Goal: Use online tool/utility: Utilize a website feature to perform a specific function

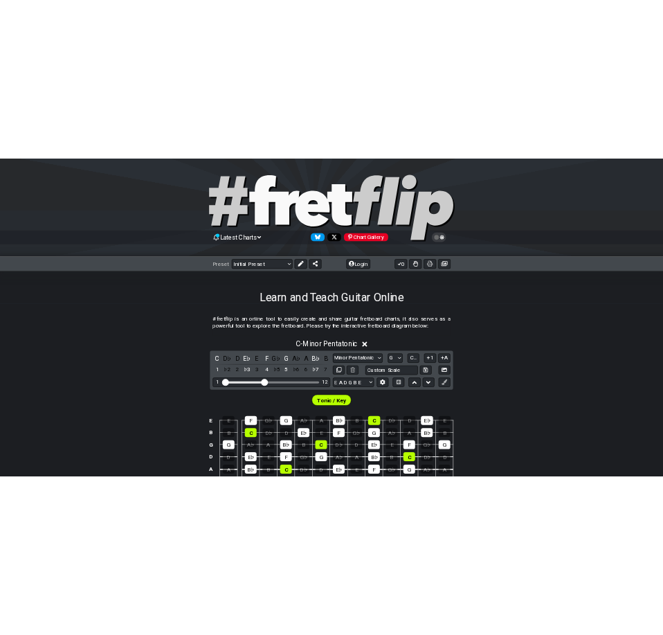
scroll to position [212, 0]
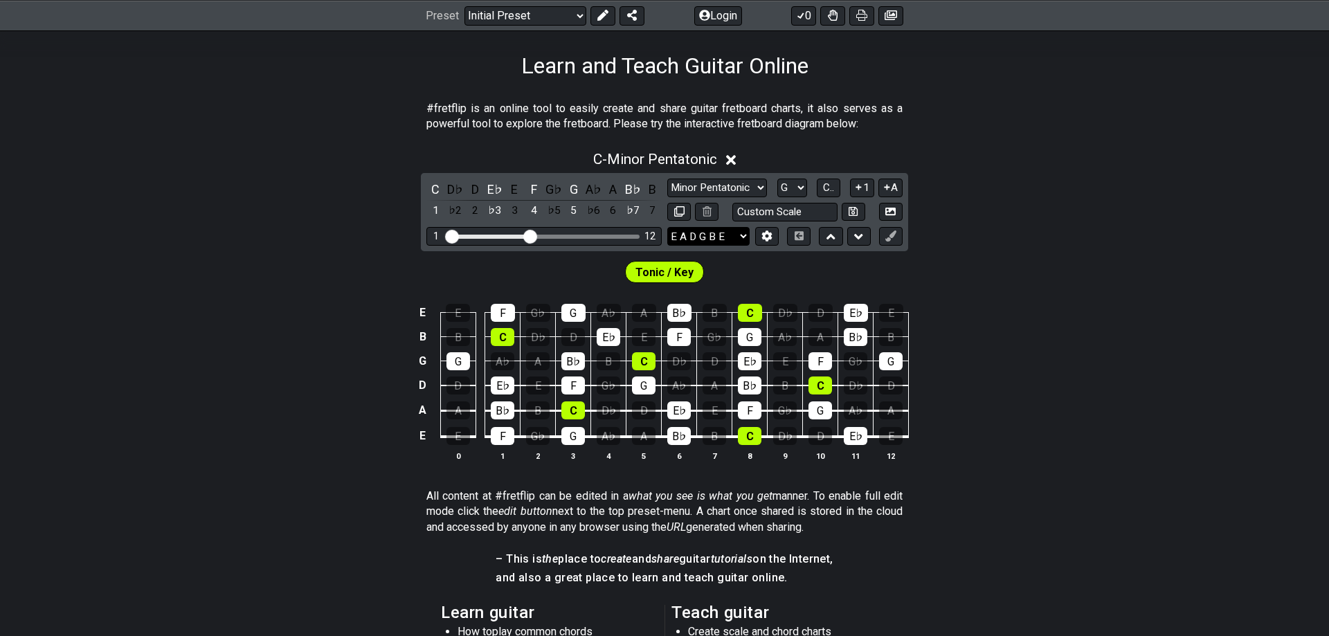
click at [667, 227] on select "E A D G B E E A D G B E E A D G B E B E A D F♯ B A D G C E A D A D G B E E♭ A♭ …" at bounding box center [708, 236] width 82 height 19
click at [764, 233] on icon at bounding box center [767, 236] width 10 height 10
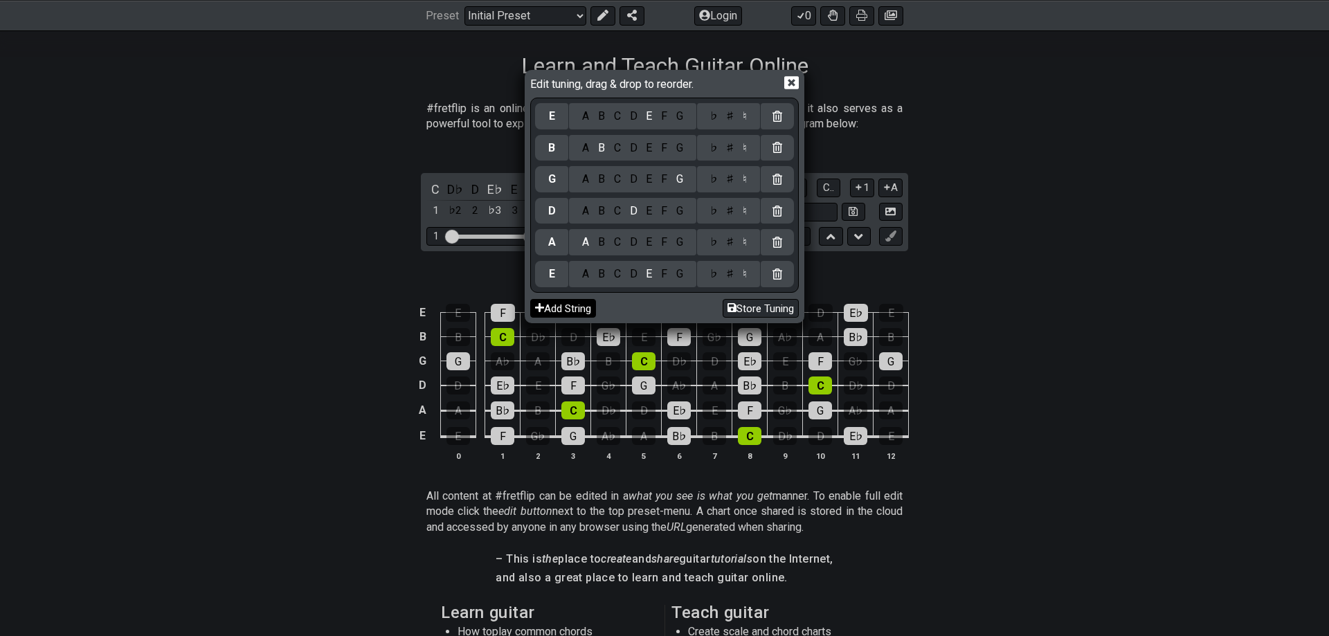
click at [577, 312] on button "Add String" at bounding box center [563, 308] width 66 height 19
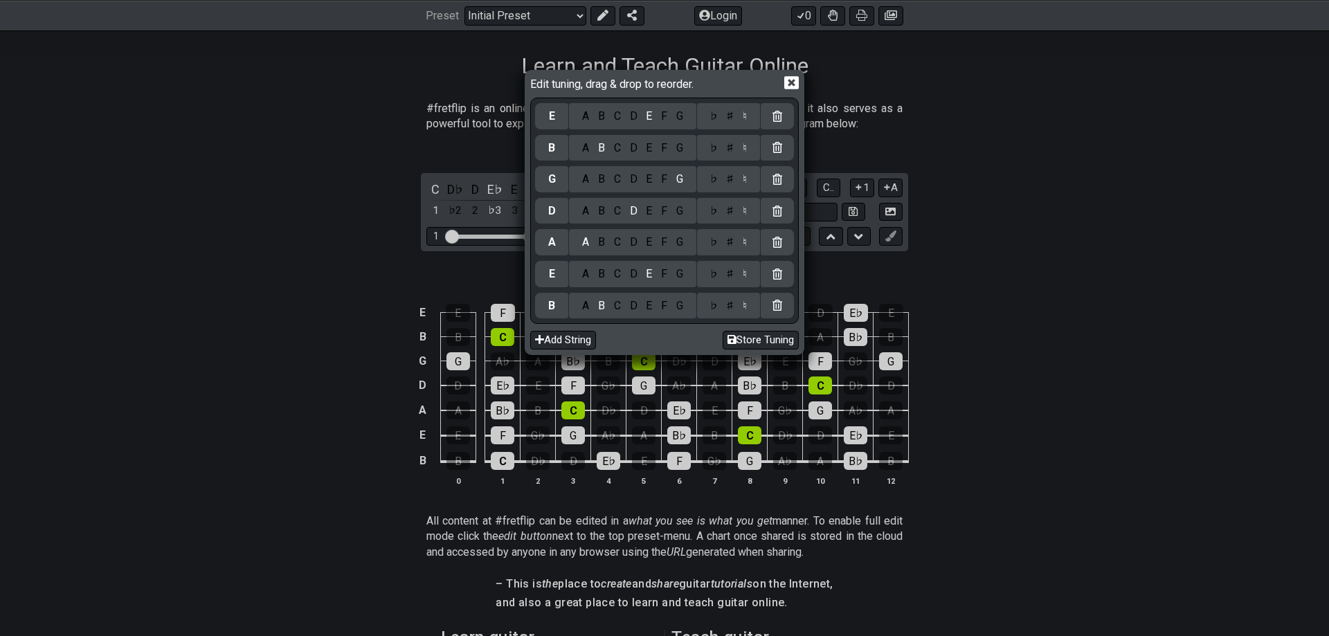
click at [678, 303] on div "G" at bounding box center [680, 305] width 16 height 15
click at [618, 283] on div "A B C D E F G" at bounding box center [632, 274] width 127 height 26
click at [618, 276] on div "C" at bounding box center [617, 274] width 16 height 15
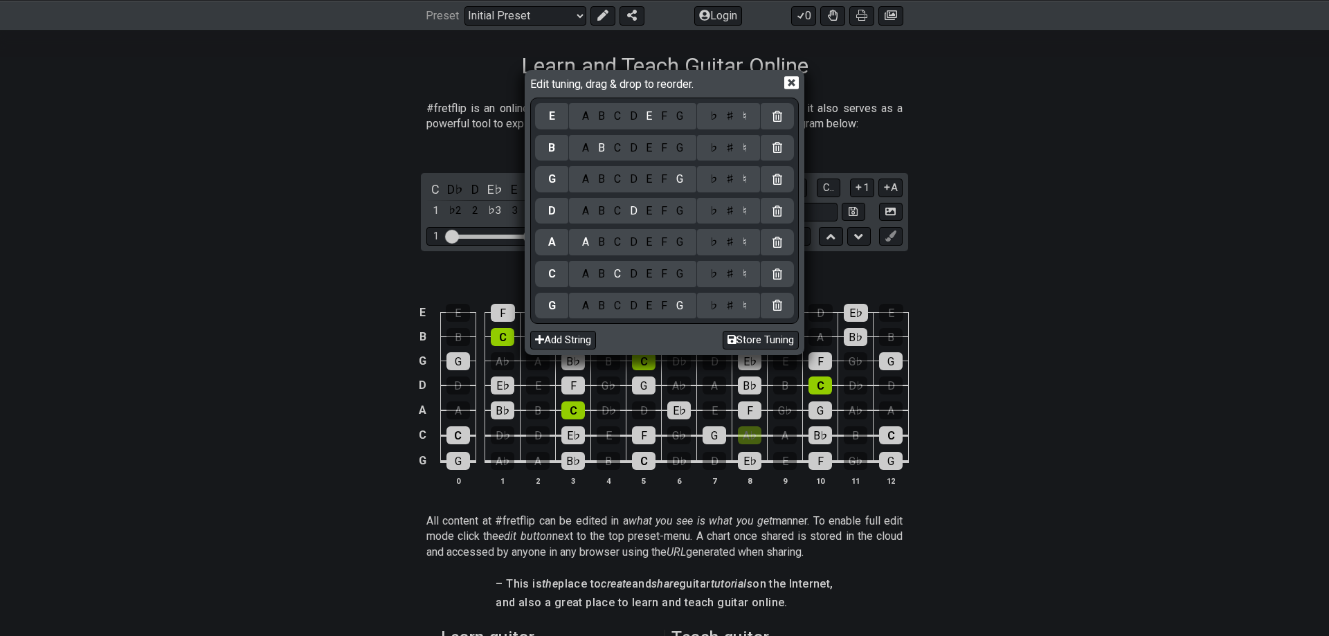
click at [684, 244] on div "G" at bounding box center [680, 242] width 16 height 15
click at [620, 213] on div "C" at bounding box center [617, 211] width 16 height 15
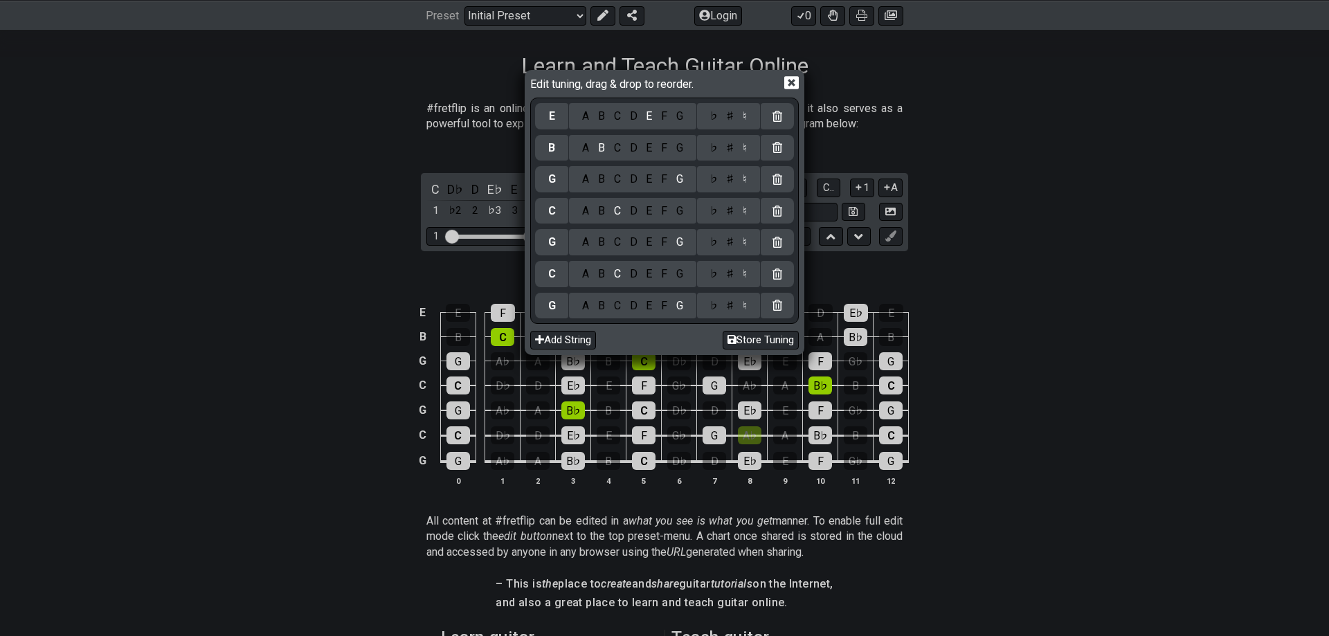
click at [622, 146] on div "C" at bounding box center [617, 148] width 16 height 15
click at [796, 84] on icon at bounding box center [791, 83] width 15 height 13
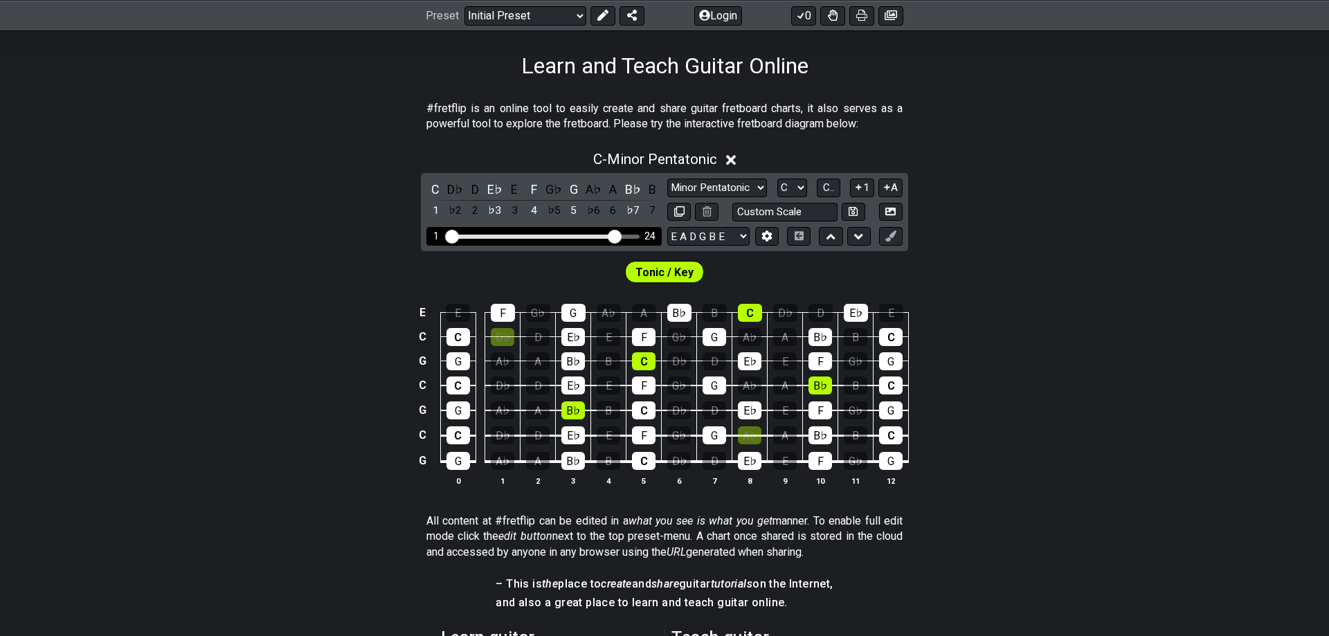
drag, startPoint x: 534, startPoint y: 235, endPoint x: 617, endPoint y: 235, distance: 83.1
click at [617, 235] on input "Visible fret range" at bounding box center [544, 235] width 197 height 0
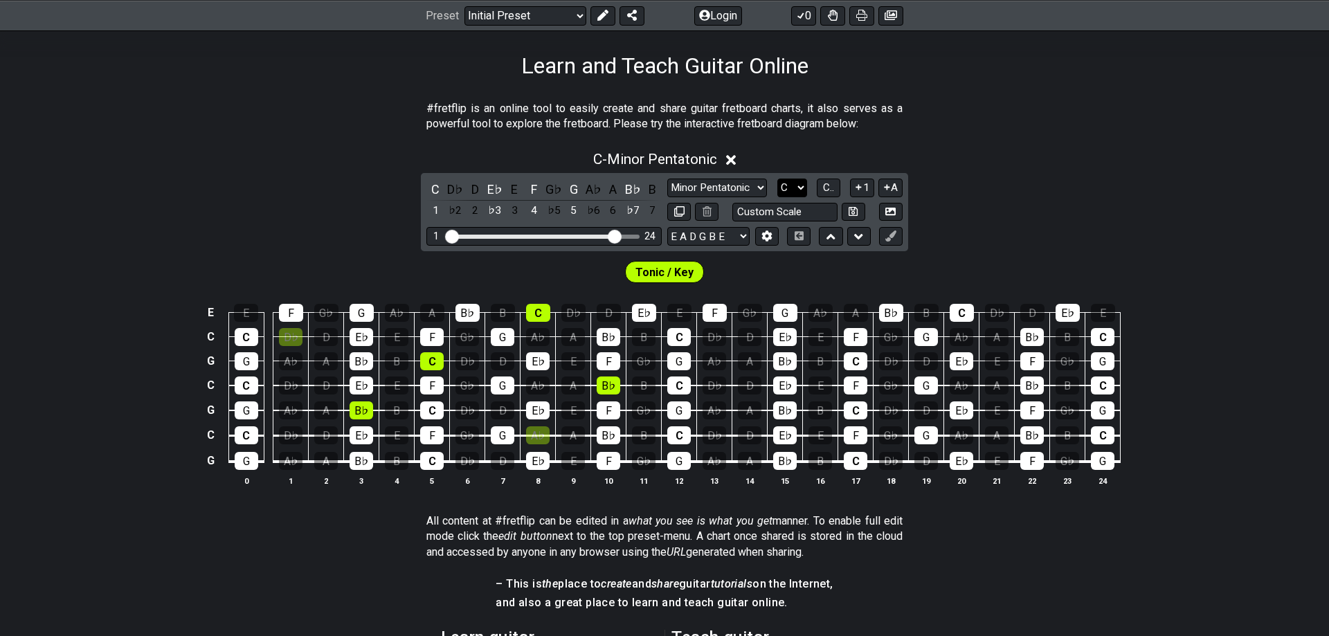
click at [778, 179] on select "A♭ A A♯ B♭ B C C♯ D♭ D D♯ E♭ E F F♯ G♭ G G♯" at bounding box center [793, 188] width 30 height 19
select select "G"
click option "G" at bounding box center [0, 0] width 0 height 0
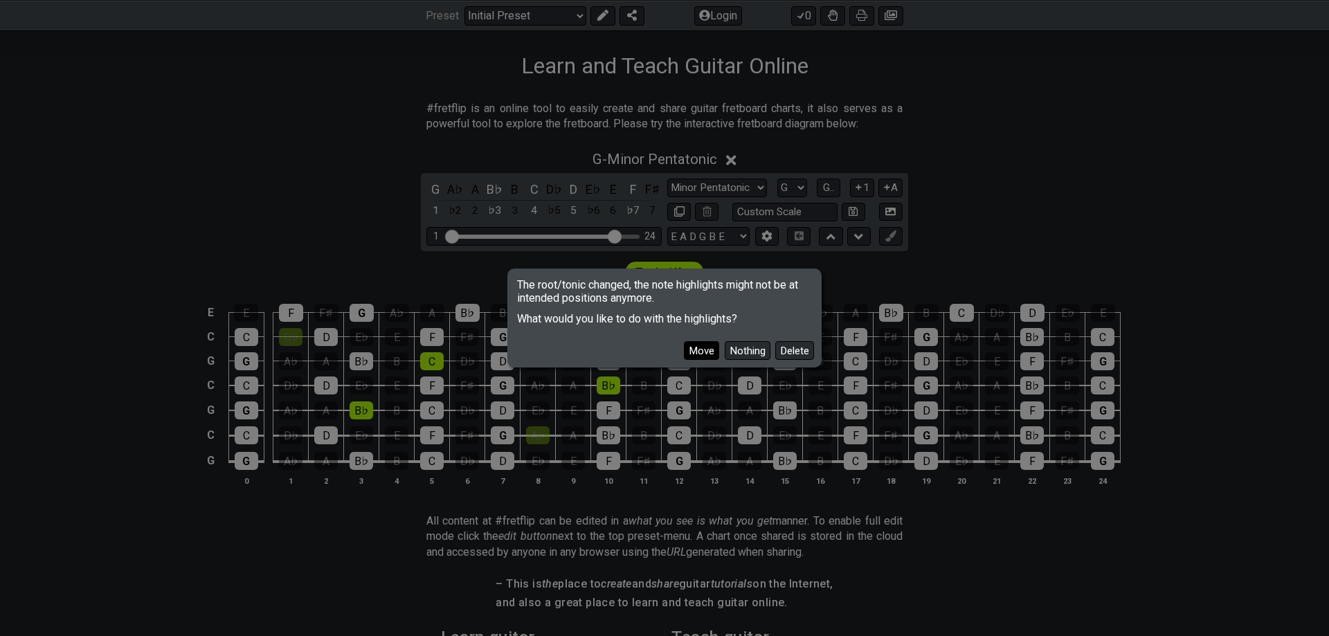
click at [716, 352] on button "Move" at bounding box center [701, 350] width 35 height 19
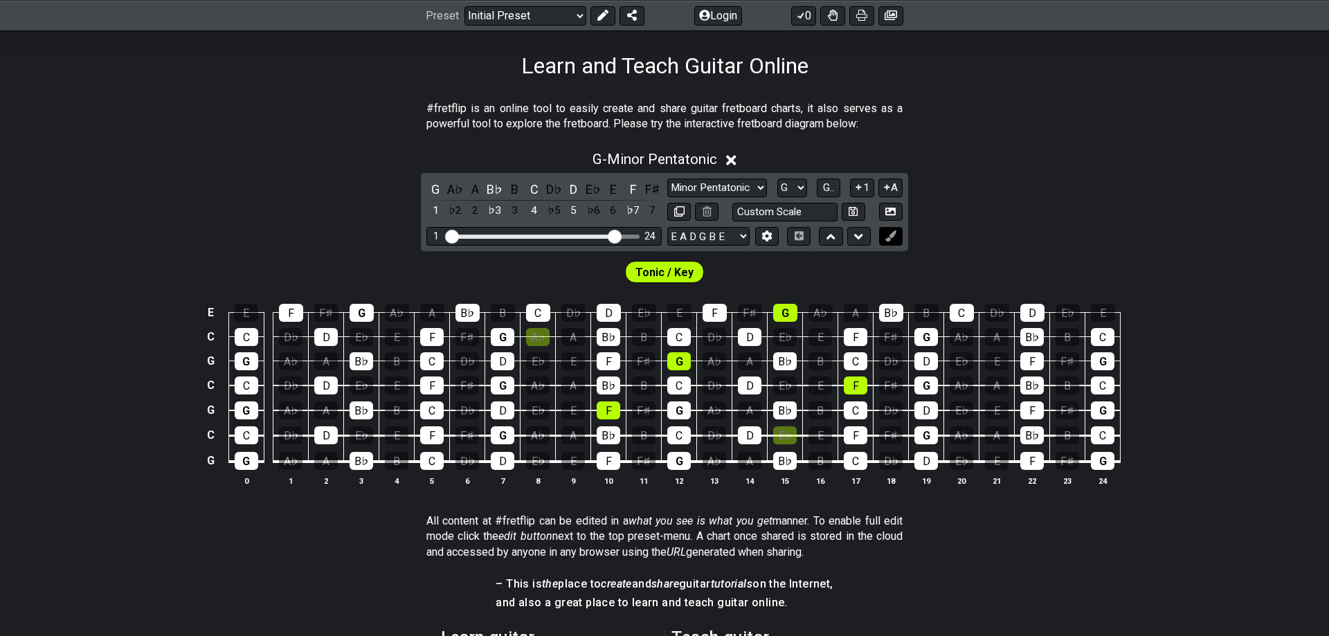
click at [899, 231] on button at bounding box center [891, 236] width 24 height 19
click at [436, 188] on div "G" at bounding box center [435, 189] width 18 height 19
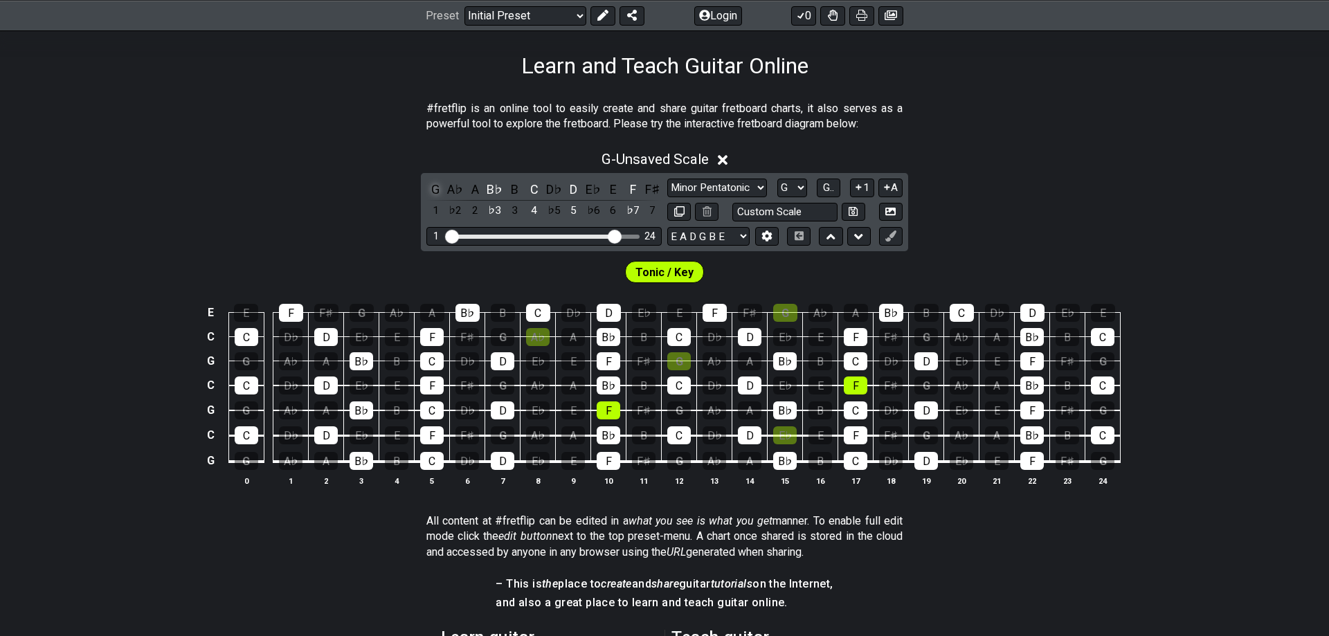
click at [436, 188] on div "G" at bounding box center [435, 189] width 18 height 19
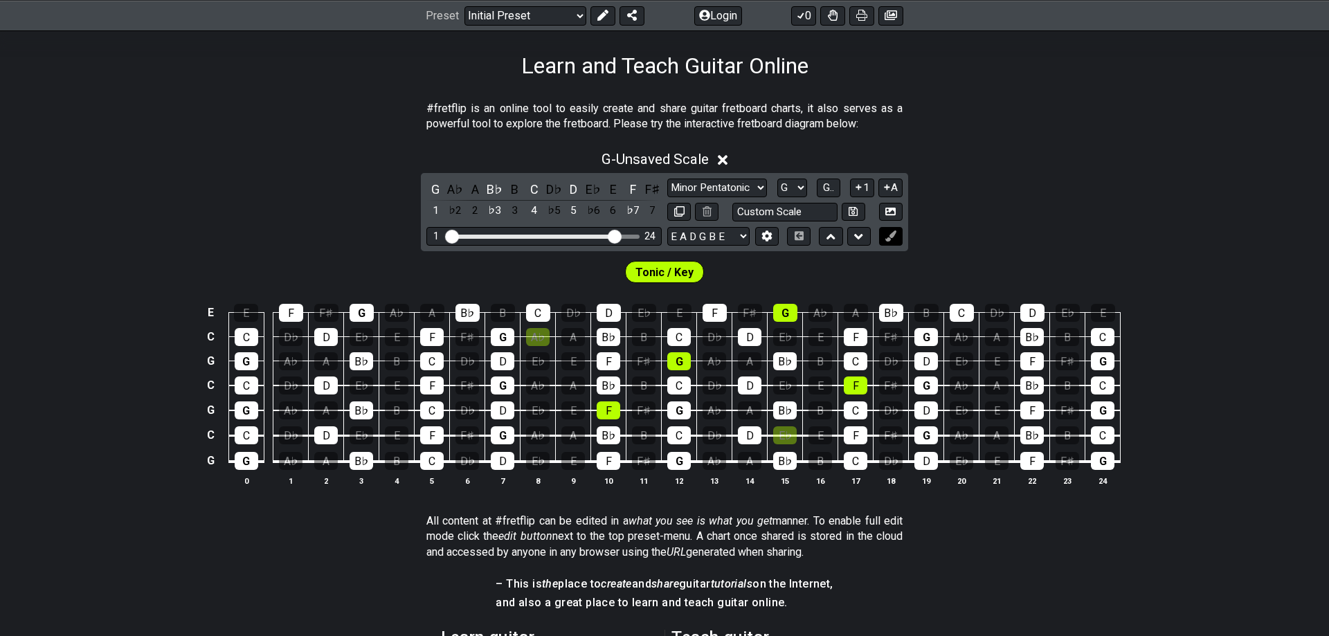
click at [891, 236] on icon at bounding box center [891, 236] width 10 height 10
click at [651, 271] on span "Tonic / Key" at bounding box center [665, 272] width 58 height 20
click at [667, 179] on select "Minor Pentatonic Click to edit Minor Pentatonic Major Pentatonic Minor Blues Ma…" at bounding box center [717, 188] width 100 height 19
select select "Lydian"
click option "Lydian" at bounding box center [0, 0] width 0 height 0
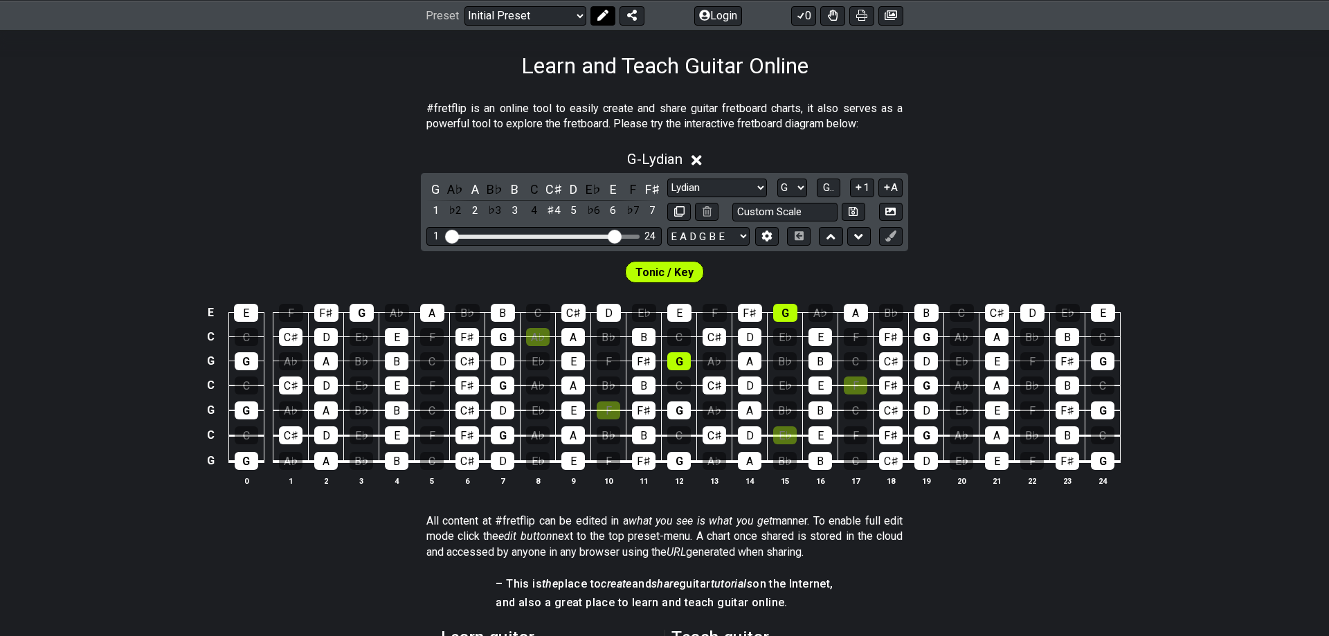
click at [604, 17] on icon at bounding box center [603, 15] width 11 height 11
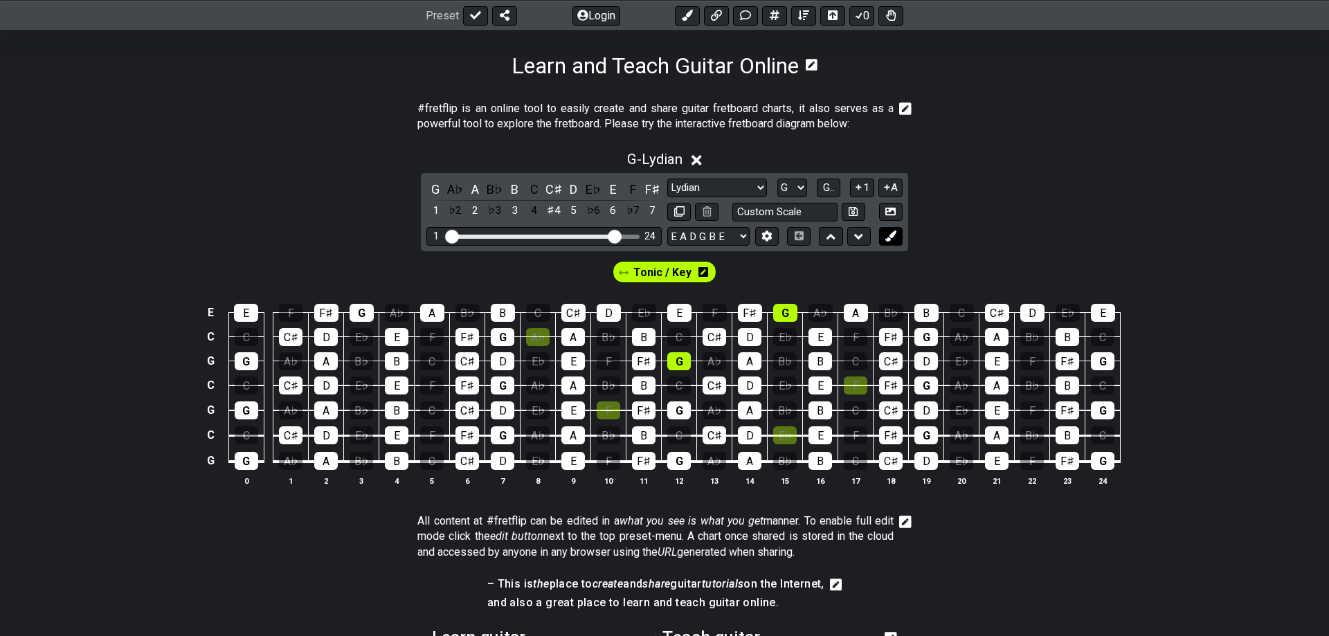
click at [897, 239] on button at bounding box center [891, 236] width 24 height 19
click at [433, 188] on div "G" at bounding box center [435, 189] width 18 height 19
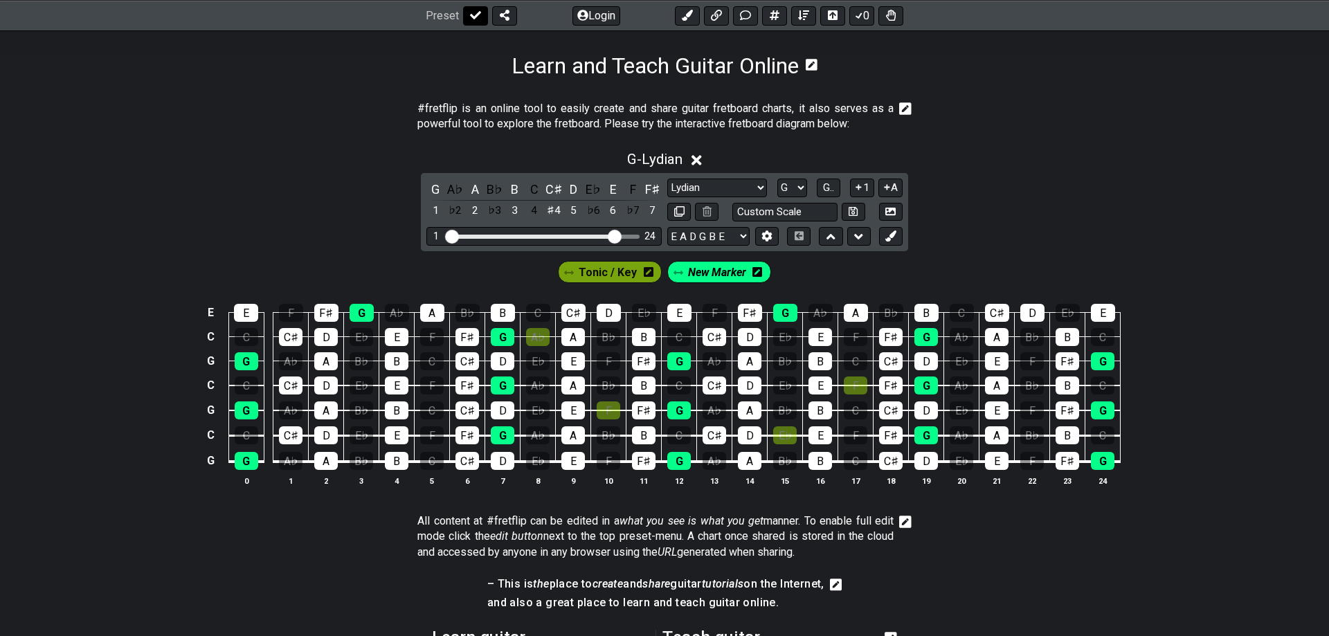
click at [474, 20] on icon at bounding box center [475, 15] width 11 height 11
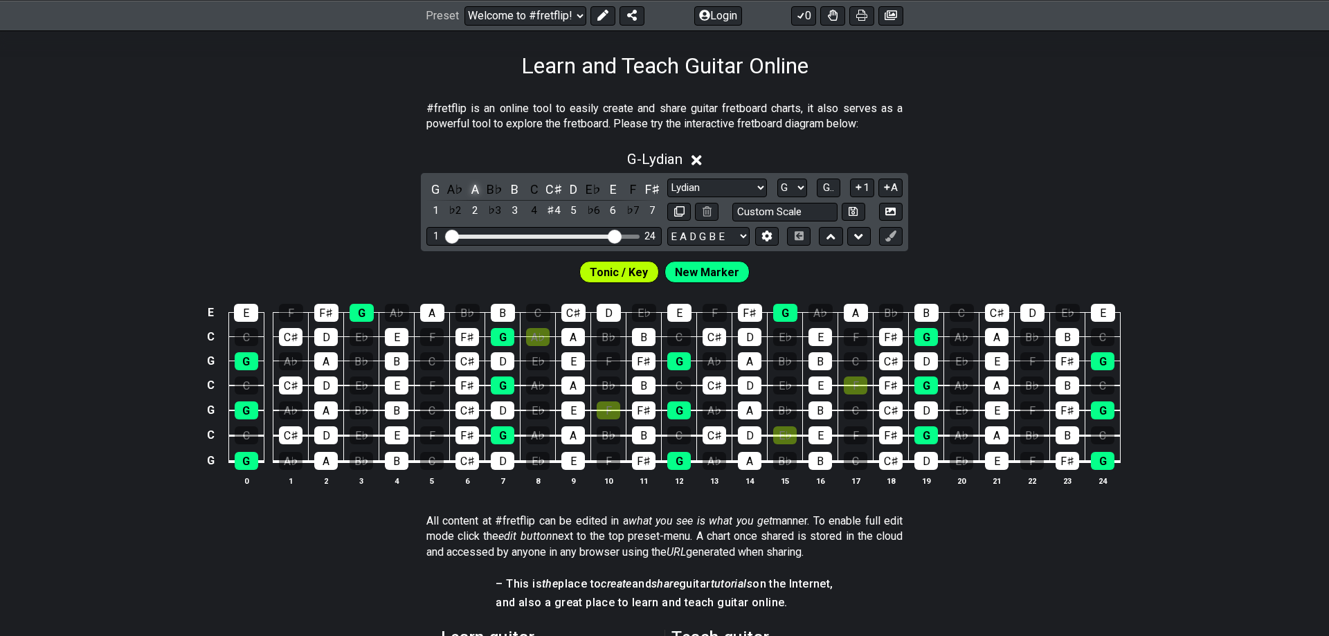
click at [476, 188] on div "A" at bounding box center [475, 189] width 18 height 19
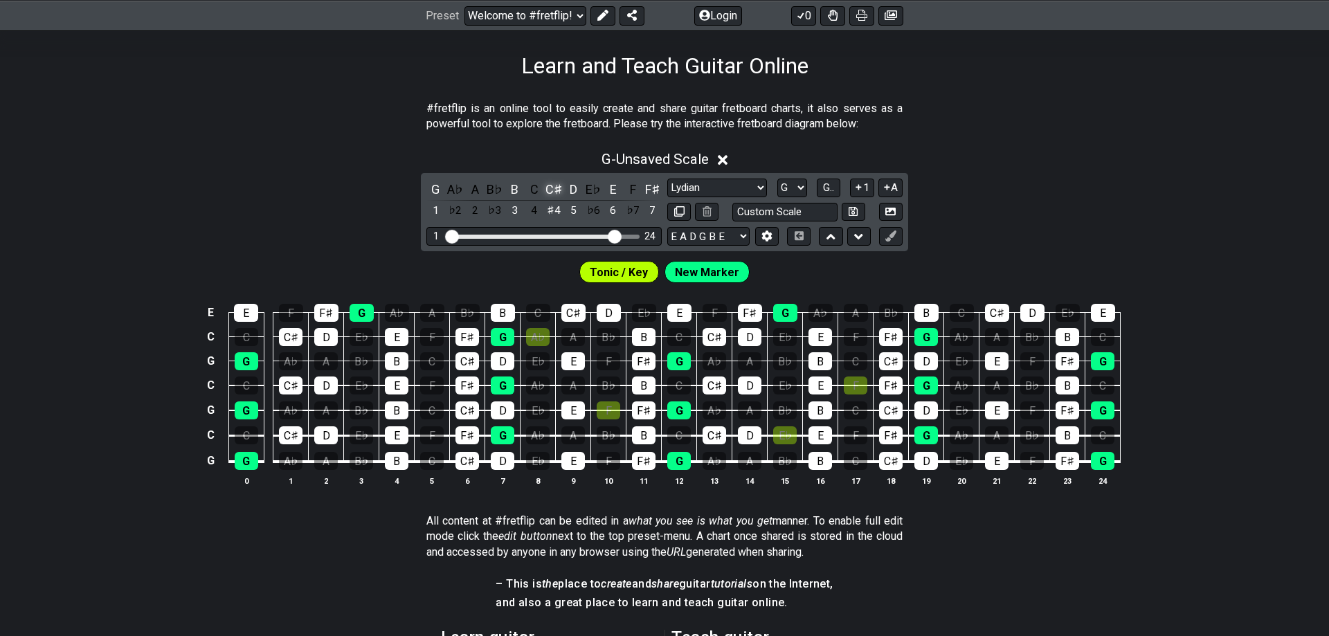
click at [553, 188] on div "C♯" at bounding box center [554, 189] width 18 height 19
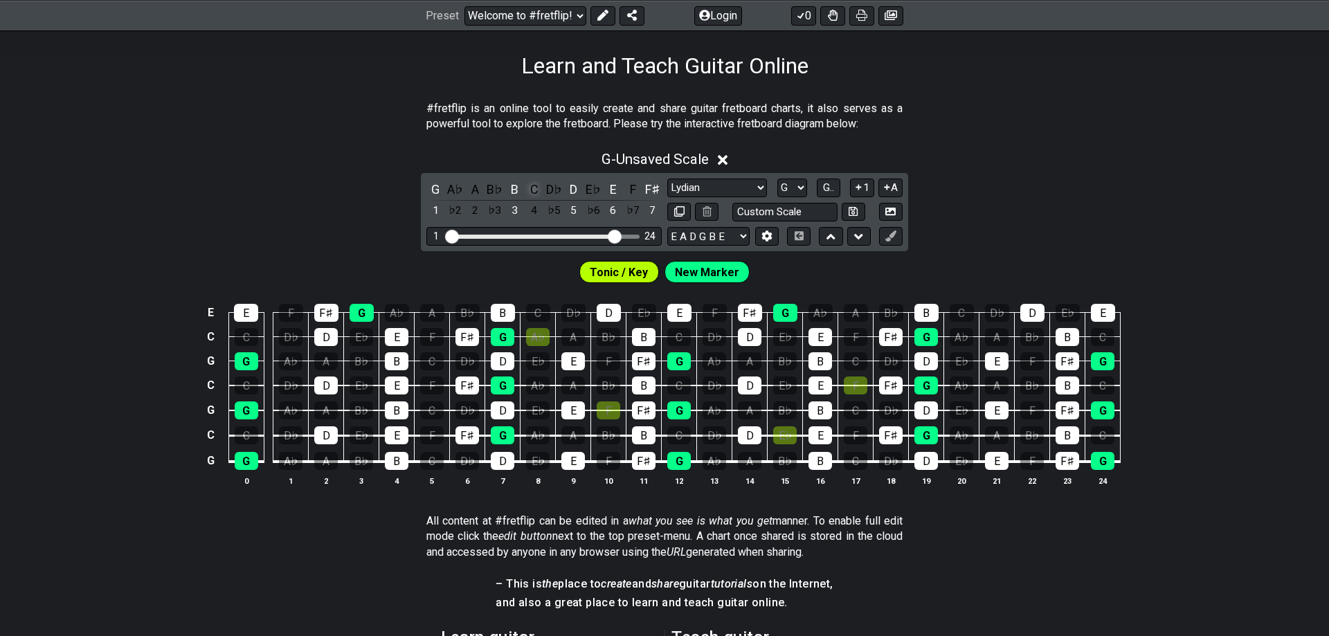
click at [537, 192] on div "C" at bounding box center [535, 189] width 18 height 19
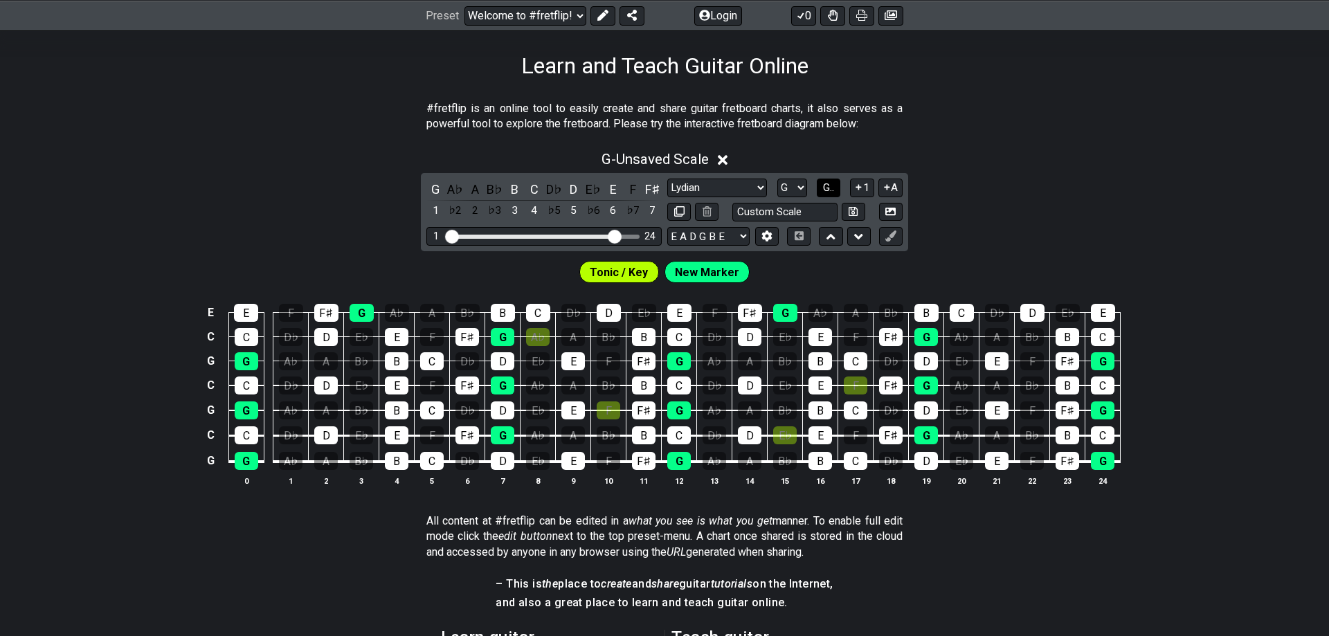
click at [823, 192] on button "G.." at bounding box center [829, 188] width 24 height 19
drag, startPoint x: 610, startPoint y: 192, endPoint x: 678, endPoint y: 190, distance: 67.9
click at [610, 191] on div "6" at bounding box center [613, 189] width 18 height 19
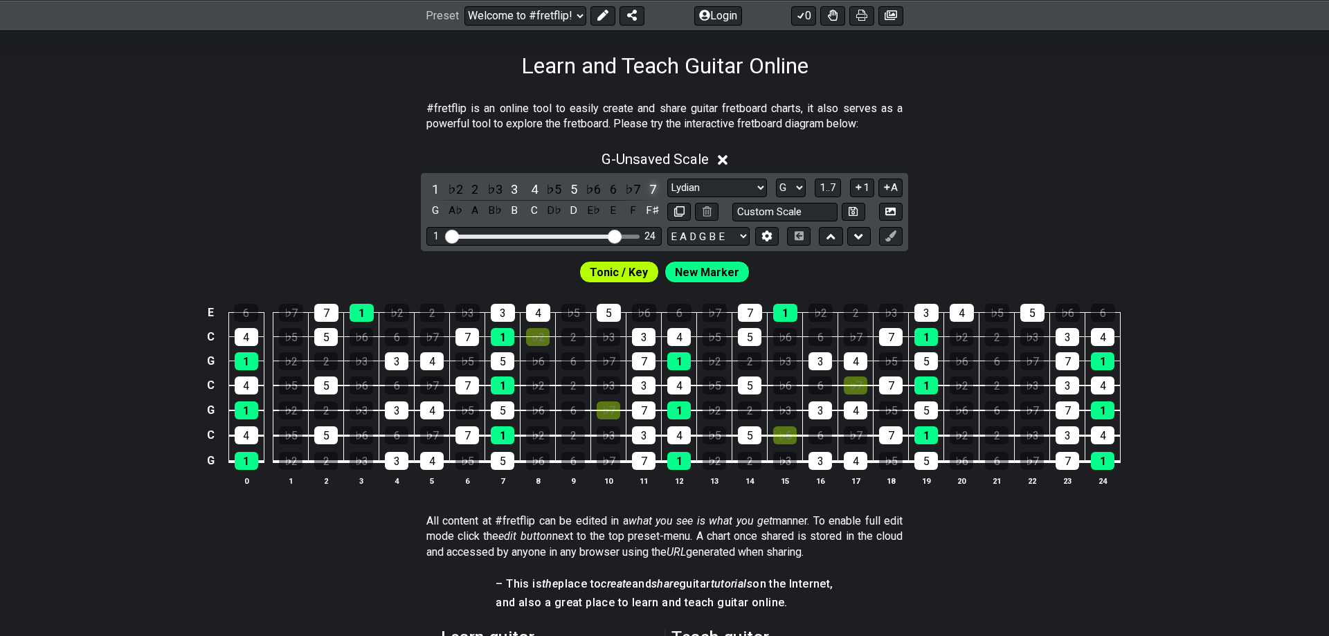
click at [652, 190] on div "7" at bounding box center [653, 189] width 18 height 19
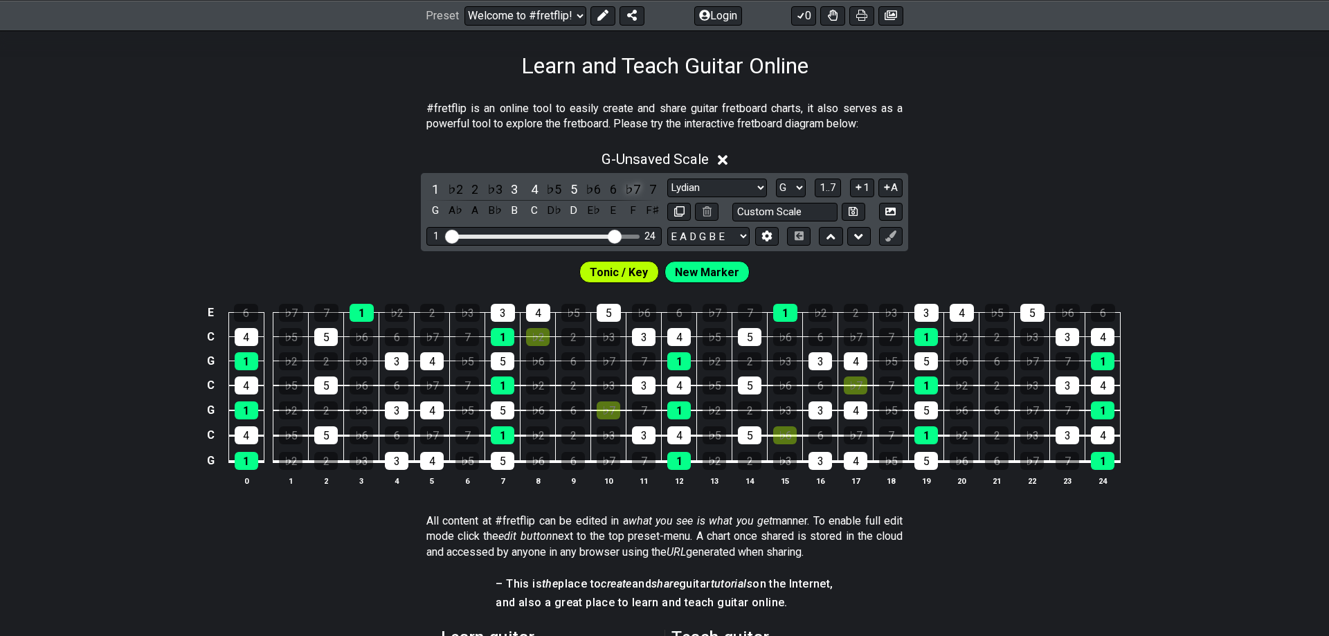
click at [628, 190] on div "♭7" at bounding box center [633, 189] width 18 height 19
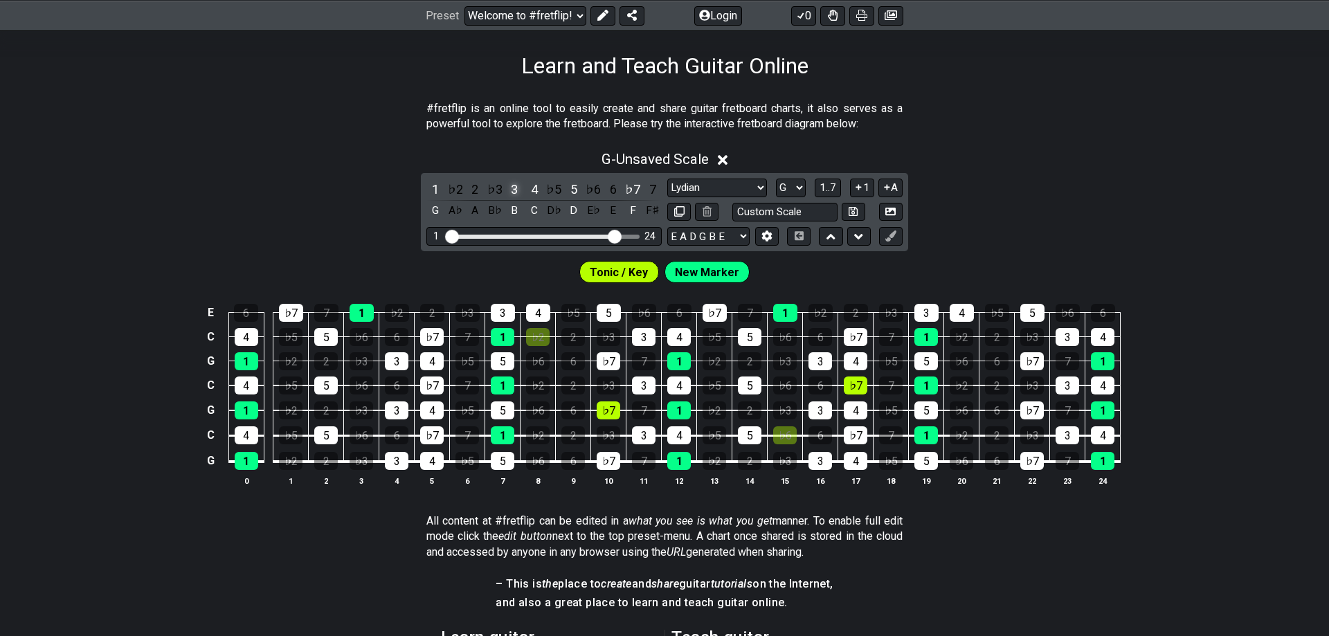
click at [517, 188] on div "3" at bounding box center [514, 189] width 18 height 19
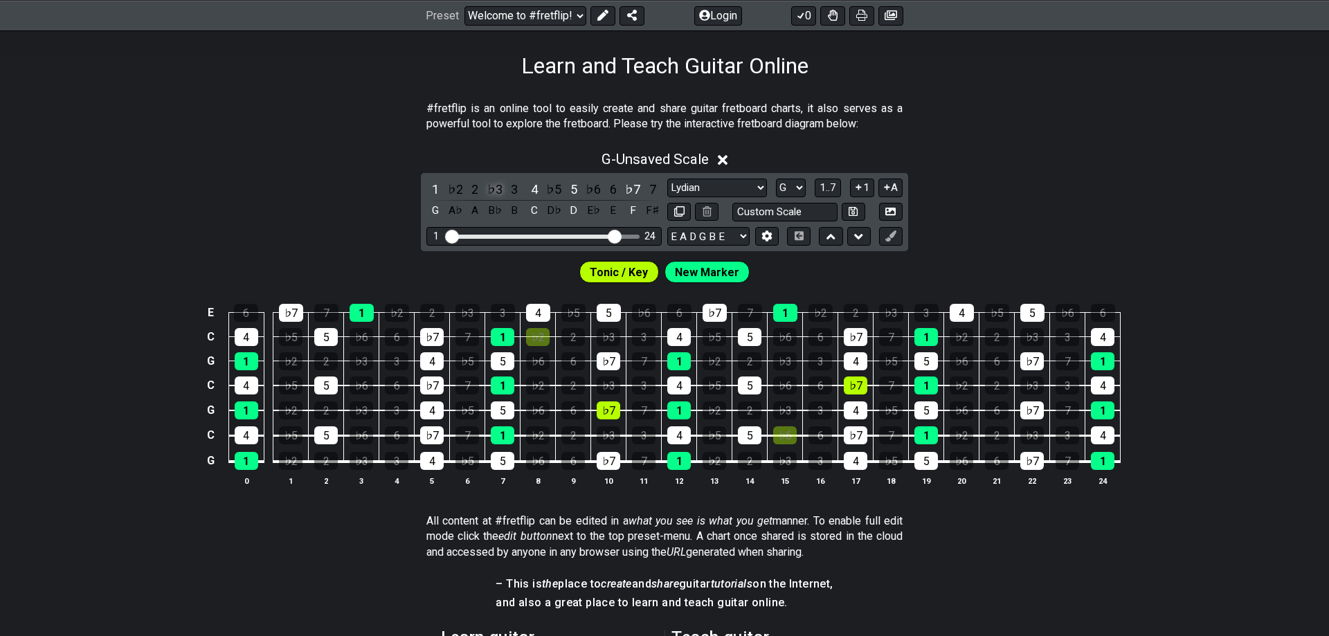
click at [497, 189] on div "♭3" at bounding box center [495, 189] width 18 height 19
